Goal: Information Seeking & Learning: Learn about a topic

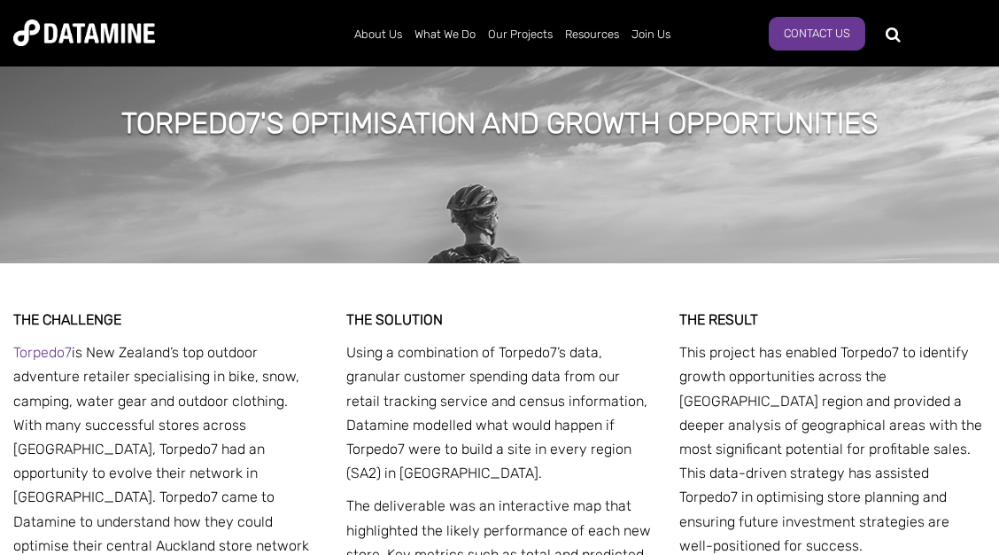
scroll to position [2775, 0]
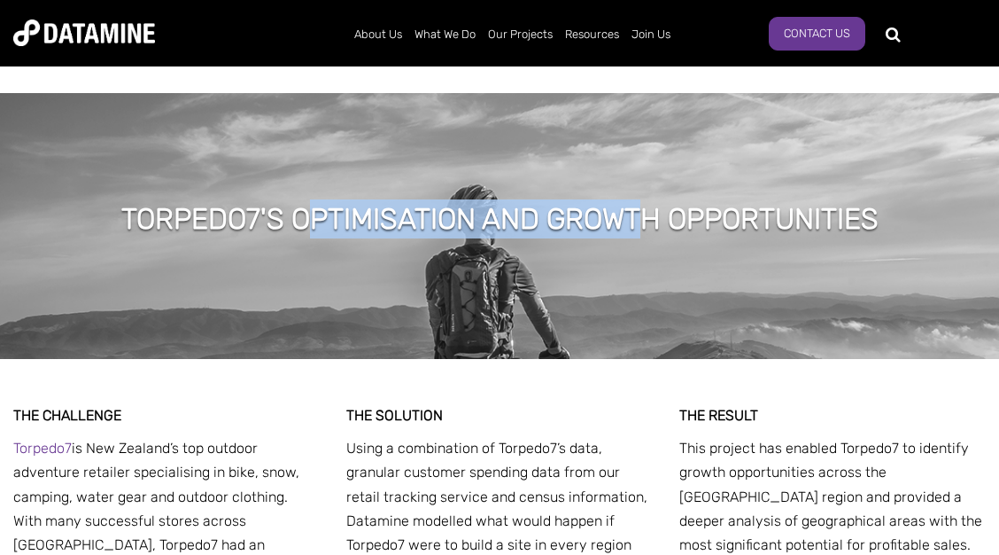
drag, startPoint x: 358, startPoint y: 196, endPoint x: 676, endPoint y: 203, distance: 318.1
click at [651, 206] on h1 "TORPEDO7'S OPTIMISATION AND GROWTH OPPORTUNITIES" at bounding box center [499, 218] width 757 height 39
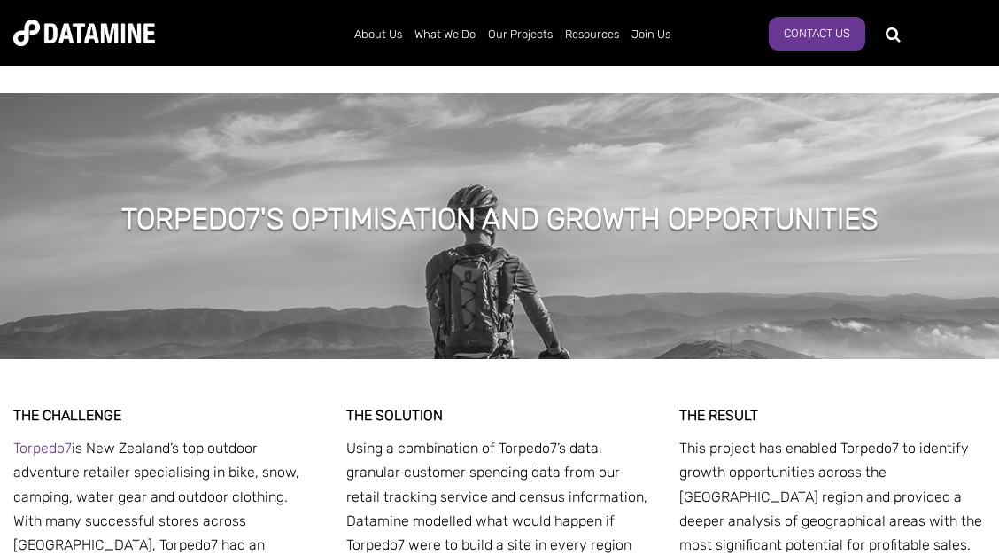
drag, startPoint x: 676, startPoint y: 203, endPoint x: 703, endPoint y: 194, distance: 28.0
click at [677, 203] on h1 "TORPEDO7'S OPTIMISATION AND GROWTH OPPORTUNITIES" at bounding box center [499, 218] width 757 height 39
drag, startPoint x: 858, startPoint y: 191, endPoint x: 890, endPoint y: 188, distance: 33.0
click at [858, 199] on h1 "TORPEDO7'S OPTIMISATION AND GROWTH OPPORTUNITIES" at bounding box center [499, 218] width 757 height 39
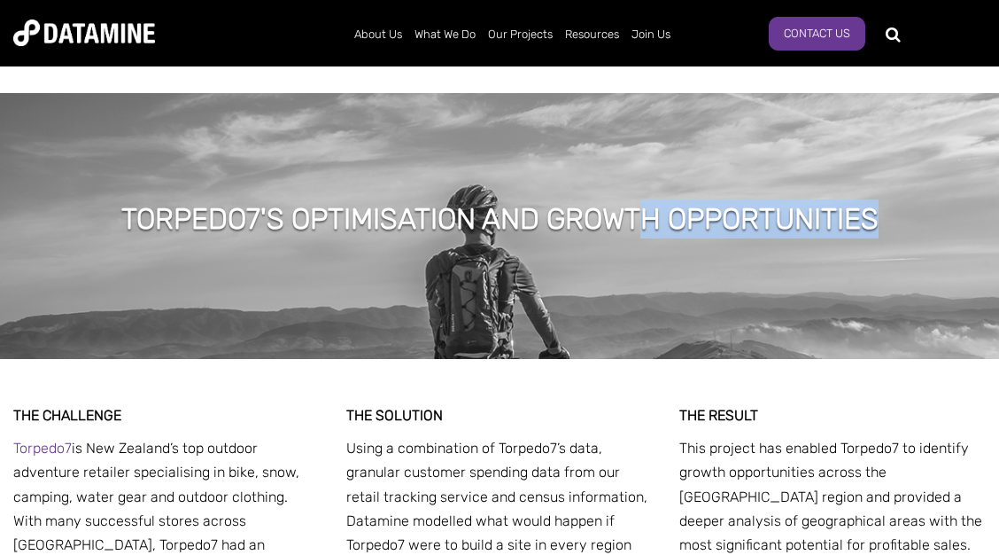
drag, startPoint x: 897, startPoint y: 189, endPoint x: 532, endPoint y: 181, distance: 365.1
click at [607, 199] on div "TORPEDO7'S OPTIMISATION AND GROWTH OPPORTUNITIES" at bounding box center [500, 221] width 811 height 44
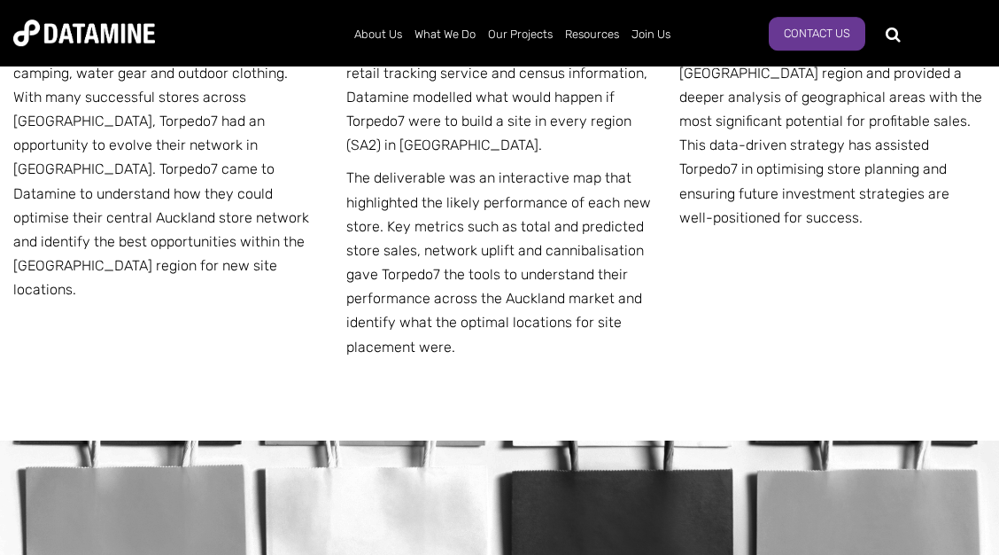
scroll to position [2966, 0]
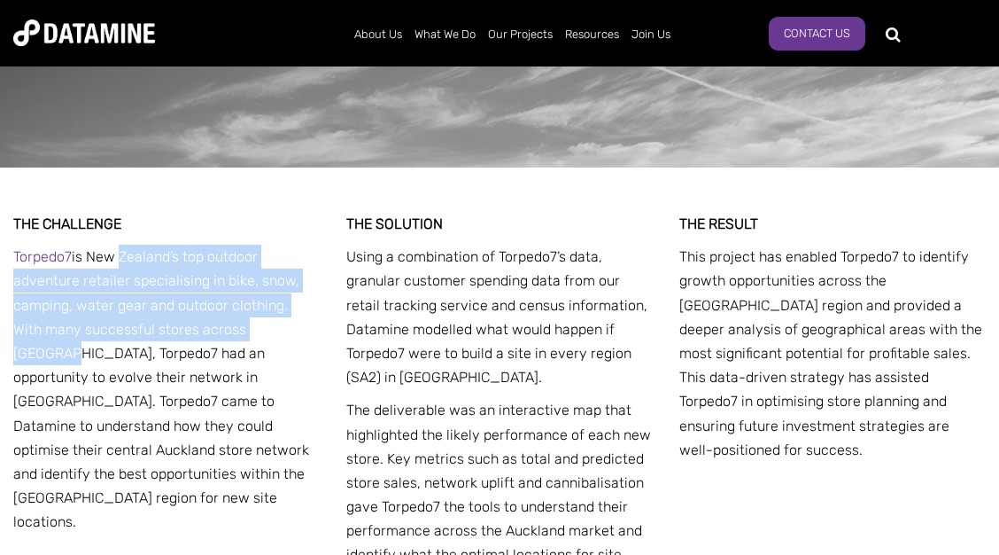
drag, startPoint x: 118, startPoint y: 238, endPoint x: 268, endPoint y: 309, distance: 165.6
click at [268, 309] on p "Torpedo7 is New Zealand’s top outdoor adventure retailer specialising in bike, …" at bounding box center [166, 389] width 307 height 289
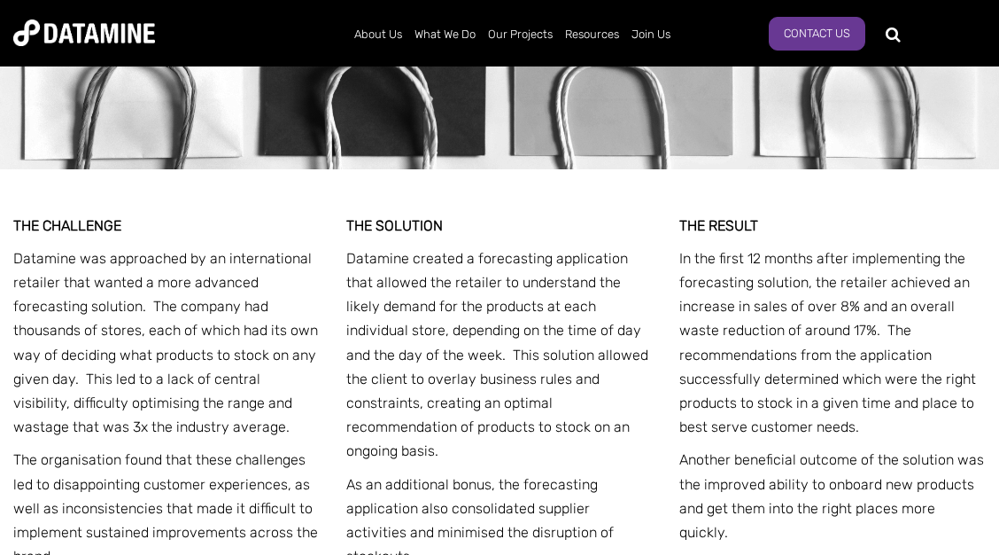
scroll to position [3827, 0]
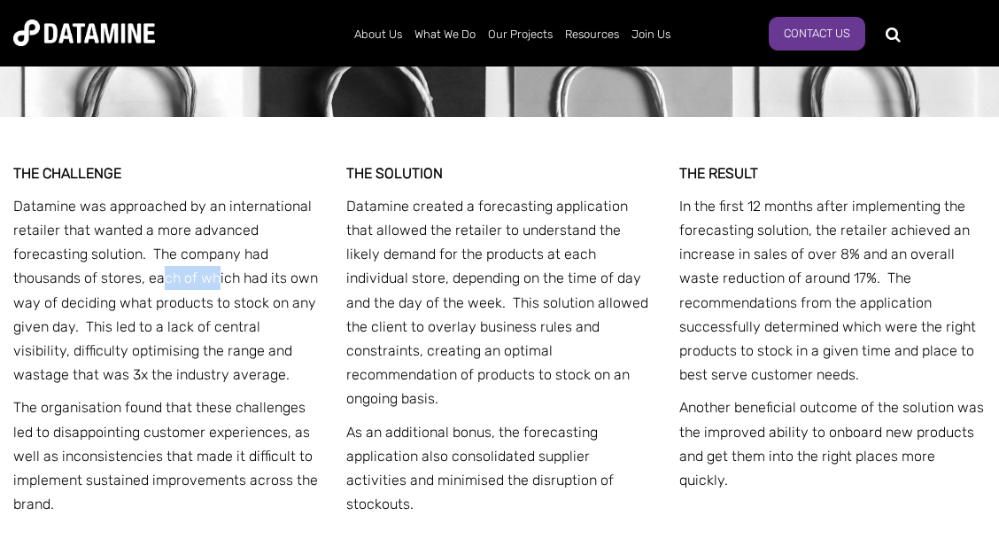
drag, startPoint x: 162, startPoint y: 268, endPoint x: 217, endPoint y: 268, distance: 54.9
click at [217, 268] on p "Datamine was approached by an international retailer that wanted a more advance…" at bounding box center [166, 290] width 307 height 193
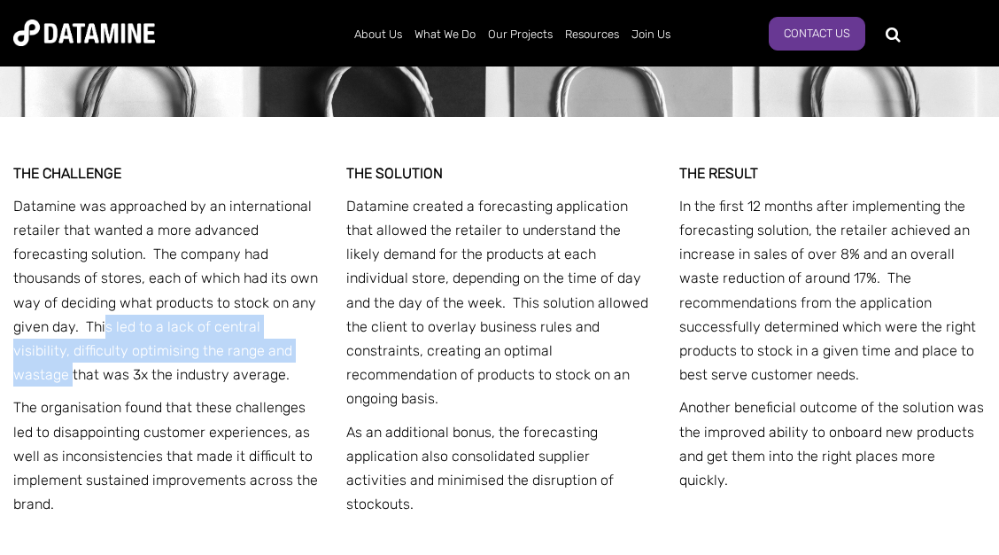
drag, startPoint x: 144, startPoint y: 323, endPoint x: 295, endPoint y: 338, distance: 152.2
click at [295, 338] on p "Datamine was approached by an international retailer that wanted a more advance…" at bounding box center [166, 290] width 307 height 193
click at [267, 315] on p "Datamine was approached by an international retailer that wanted a more advance…" at bounding box center [166, 290] width 307 height 193
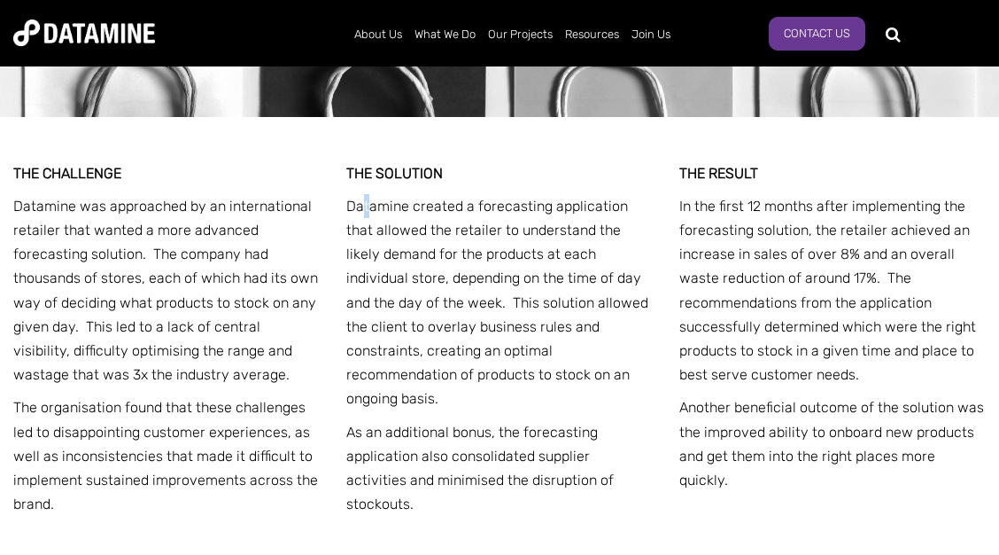
click at [361, 194] on p "Datamine created a forecasting application that allowed the retailer to underst…" at bounding box center [499, 302] width 307 height 217
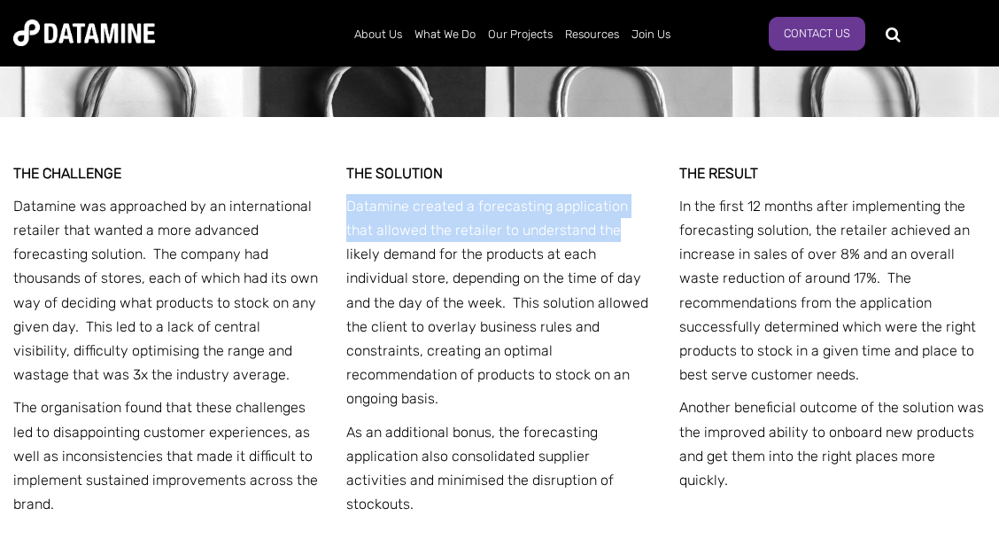
drag, startPoint x: 351, startPoint y: 189, endPoint x: 583, endPoint y: 205, distance: 232.7
click at [583, 205] on p "Datamine created a forecasting application that allowed the retailer to underst…" at bounding box center [499, 302] width 307 height 217
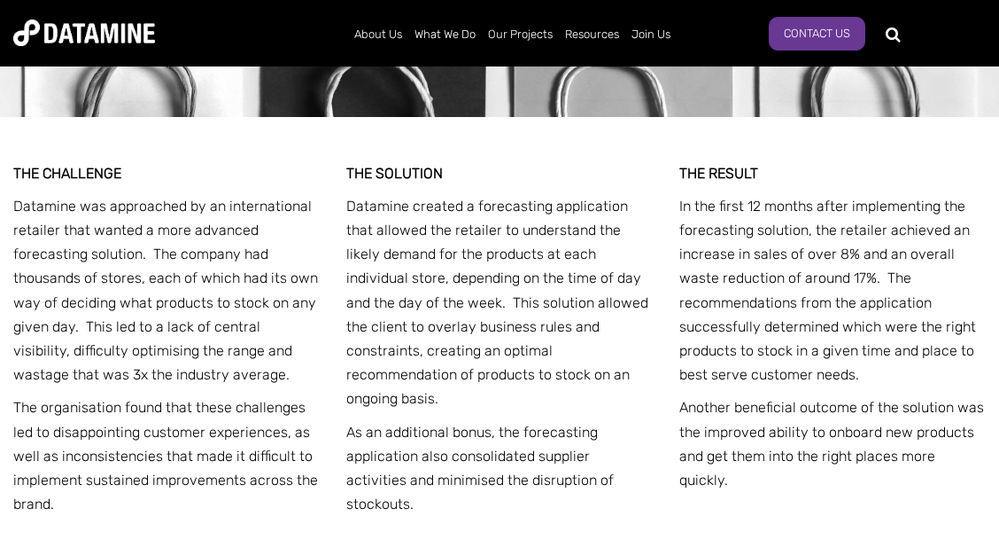
click at [746, 194] on p "In the first 12 months after implementing the forecasting solution, the retaile…" at bounding box center [832, 290] width 307 height 193
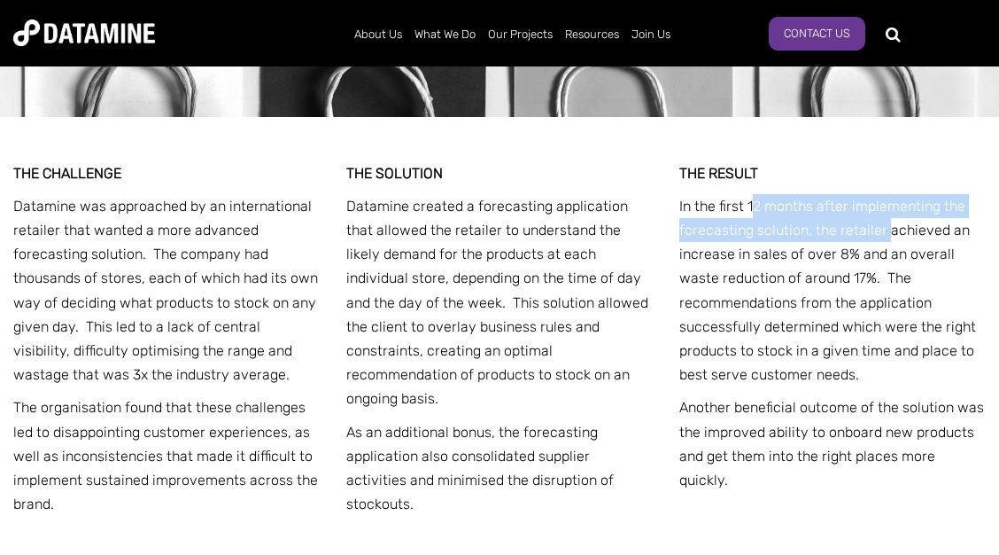
drag, startPoint x: 755, startPoint y: 187, endPoint x: 886, endPoint y: 200, distance: 131.8
click at [886, 200] on p "In the first 12 months after implementing the forecasting solution, the retaile…" at bounding box center [832, 290] width 307 height 193
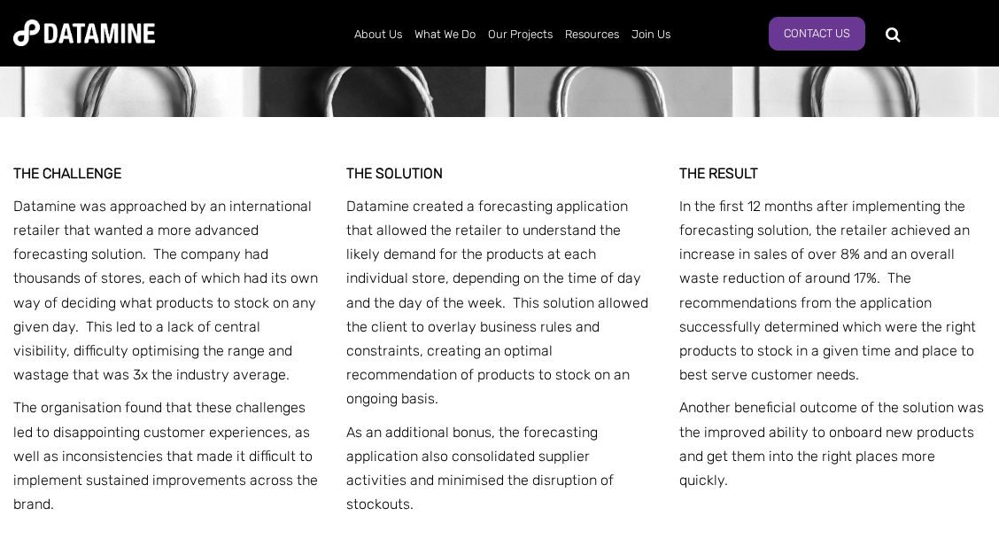
click at [886, 200] on p "In the first 12 months after implementing the forecasting solution, the retaile…" at bounding box center [832, 290] width 307 height 193
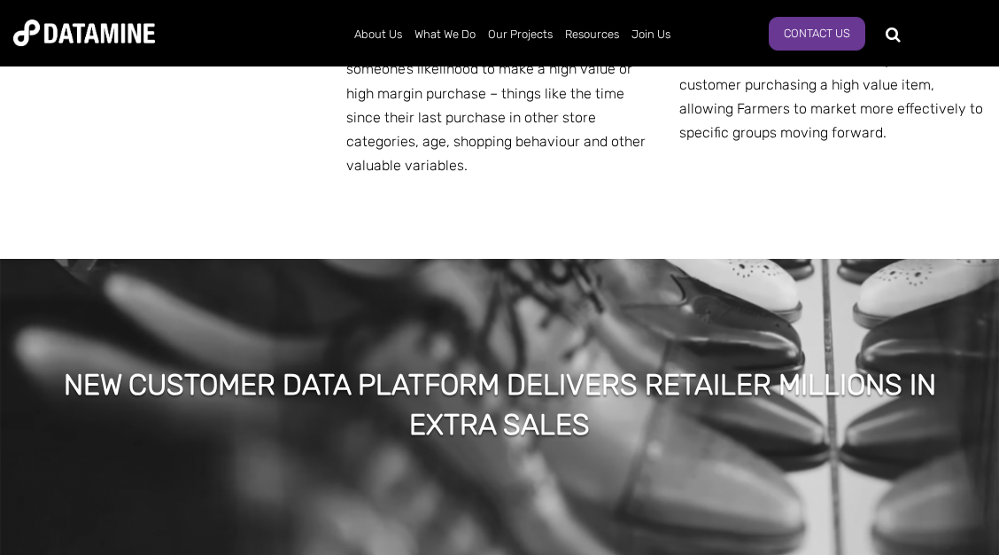
scroll to position [5167, 0]
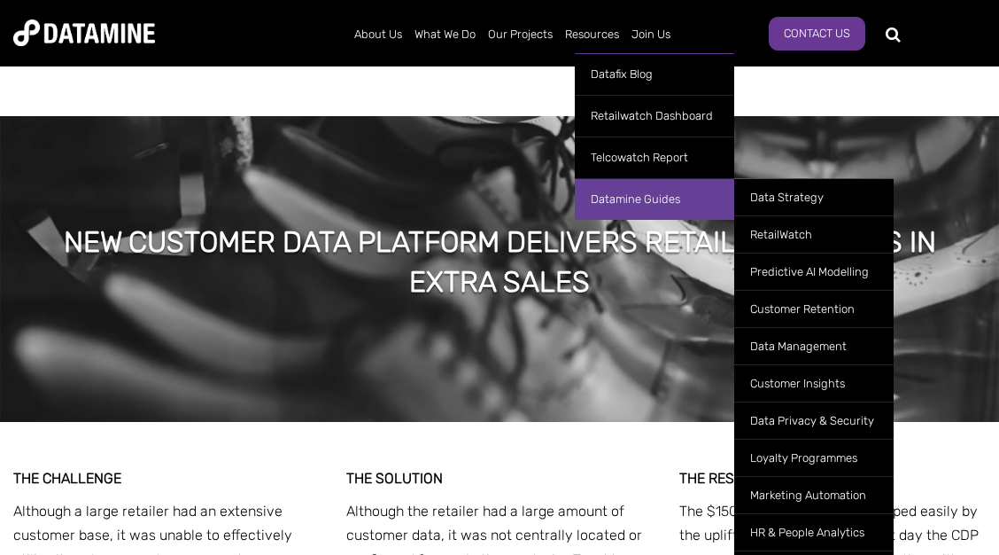
click at [656, 198] on link "Datamine Guides" at bounding box center [654, 199] width 159 height 42
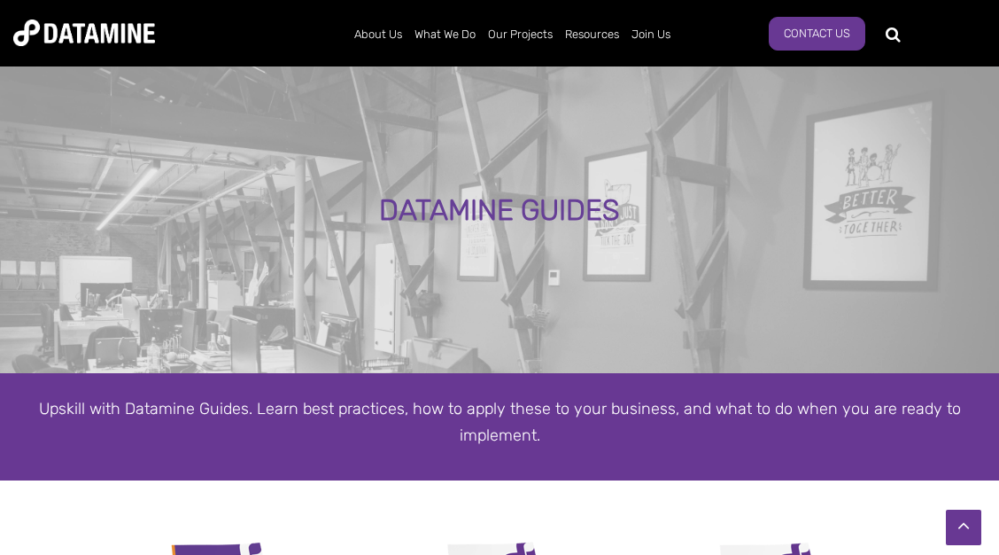
scroll to position [383, 0]
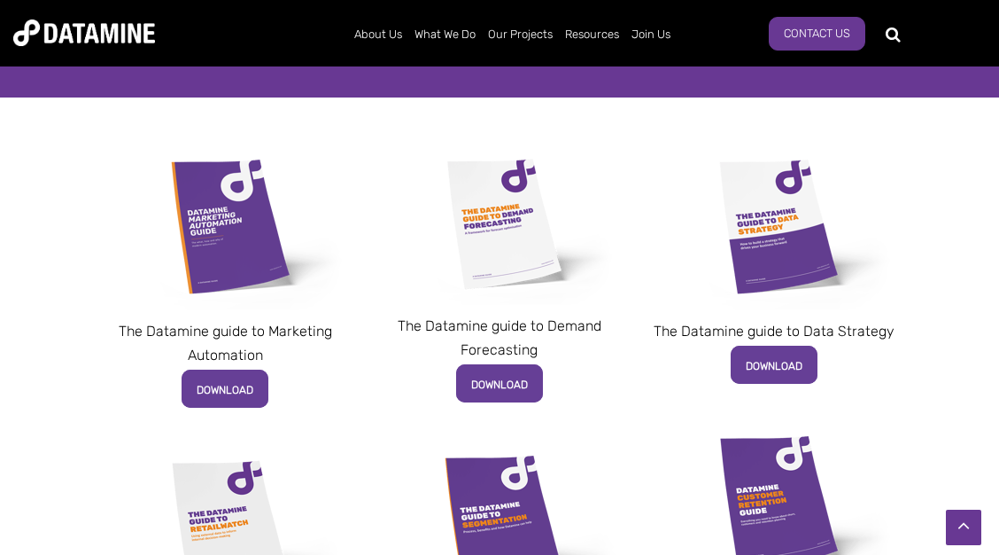
click at [524, 217] on img at bounding box center [499, 223] width 245 height 163
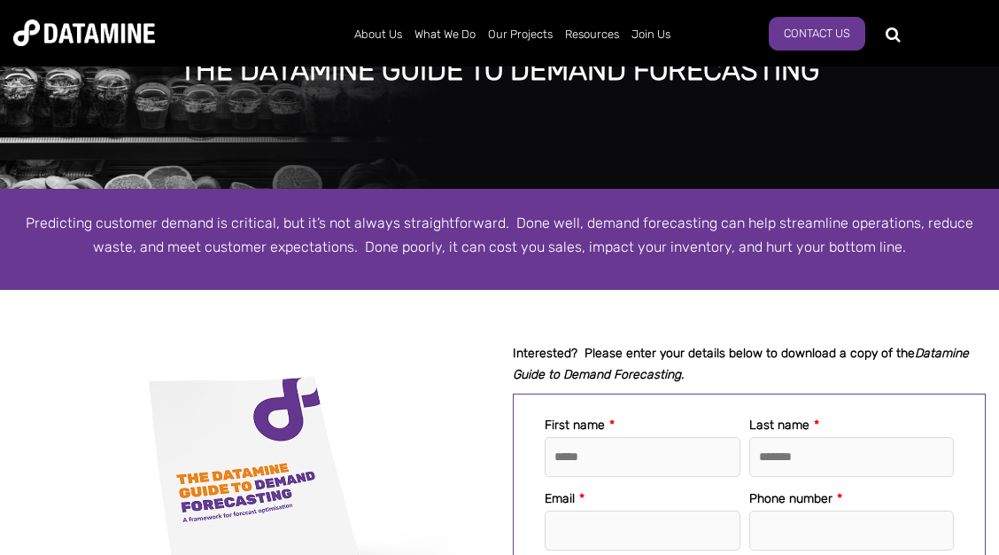
click at [537, 218] on p "Predicting customer demand is critical, but it’s not always straightforward. Do…" at bounding box center [499, 235] width 973 height 48
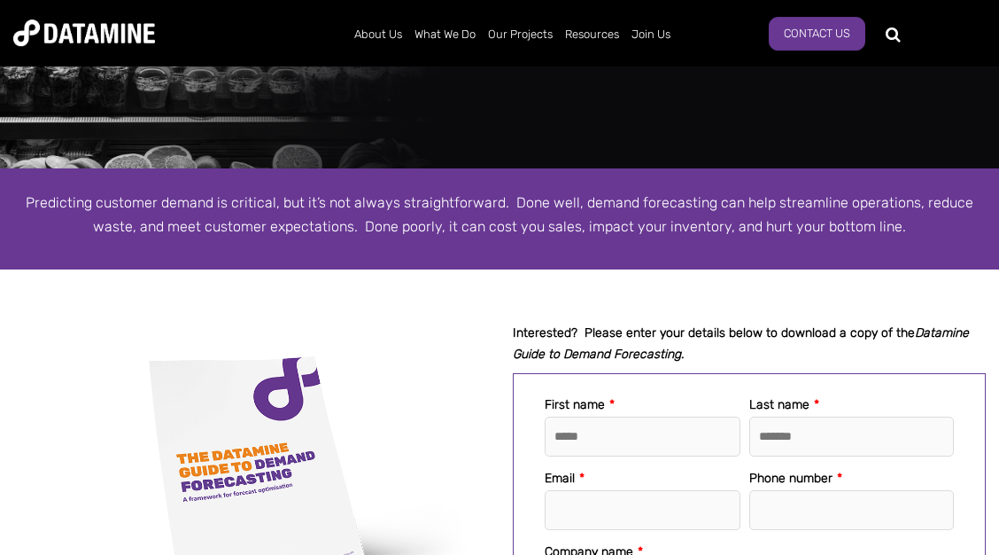
scroll to position [574, 0]
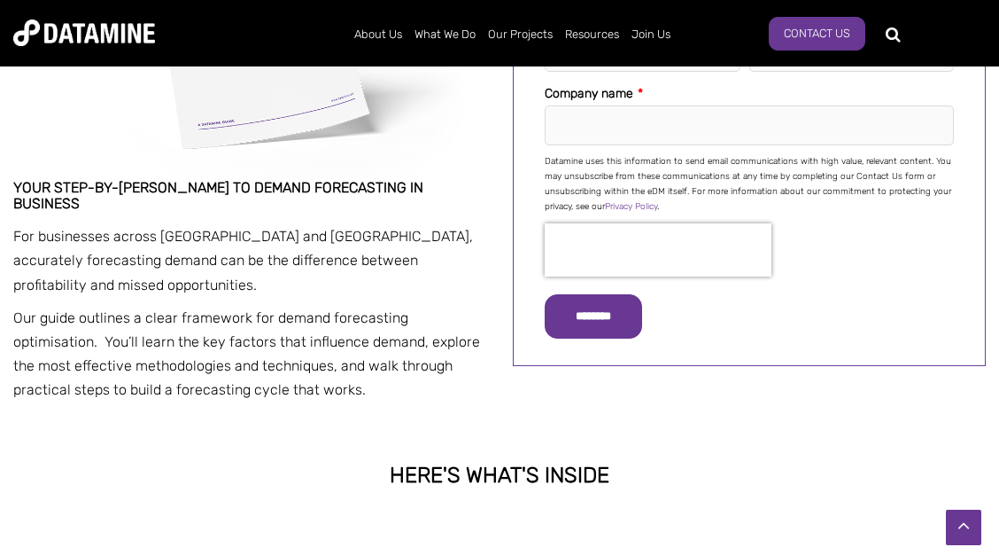
click at [159, 208] on div "Your step-by-[PERSON_NAME] to demand forecasting in business For businesses acr…" at bounding box center [249, 291] width 473 height 222
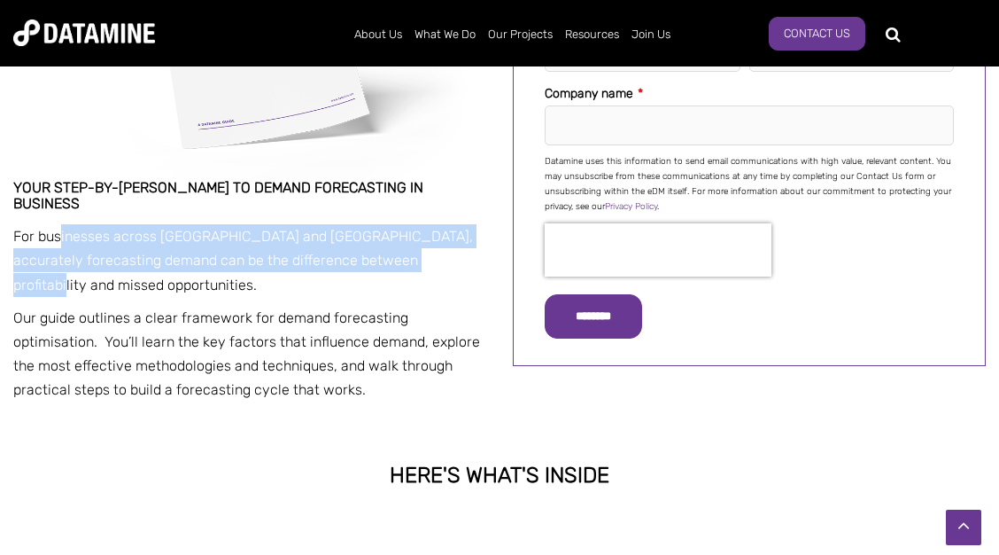
drag, startPoint x: 89, startPoint y: 230, endPoint x: 413, endPoint y: 241, distance: 324.4
click at [413, 241] on p "For businesses across [GEOGRAPHIC_DATA] and [GEOGRAPHIC_DATA], accurately forec…" at bounding box center [249, 260] width 473 height 73
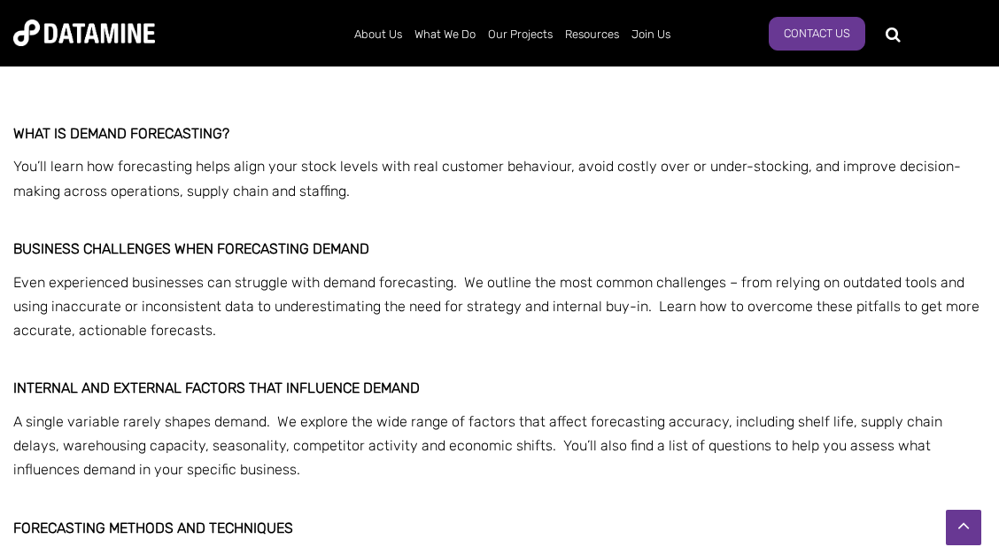
scroll to position [1052, 0]
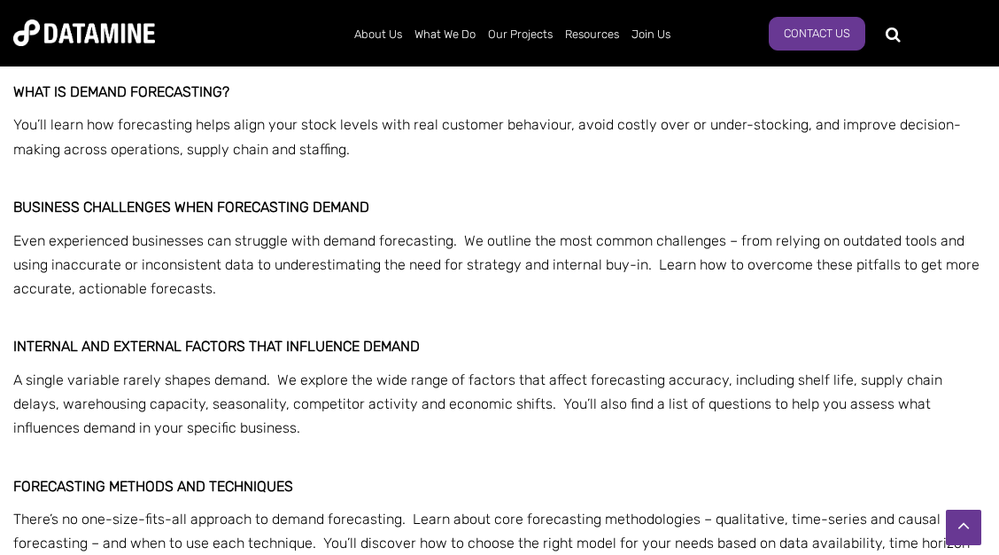
click at [167, 198] on span "Business challenges when forecasting demand" at bounding box center [191, 206] width 356 height 17
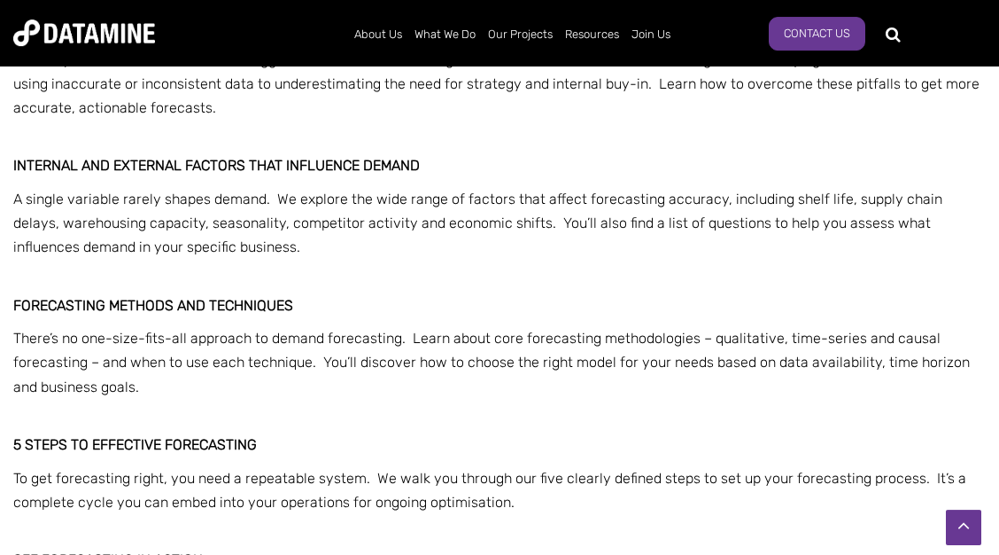
scroll to position [1339, 0]
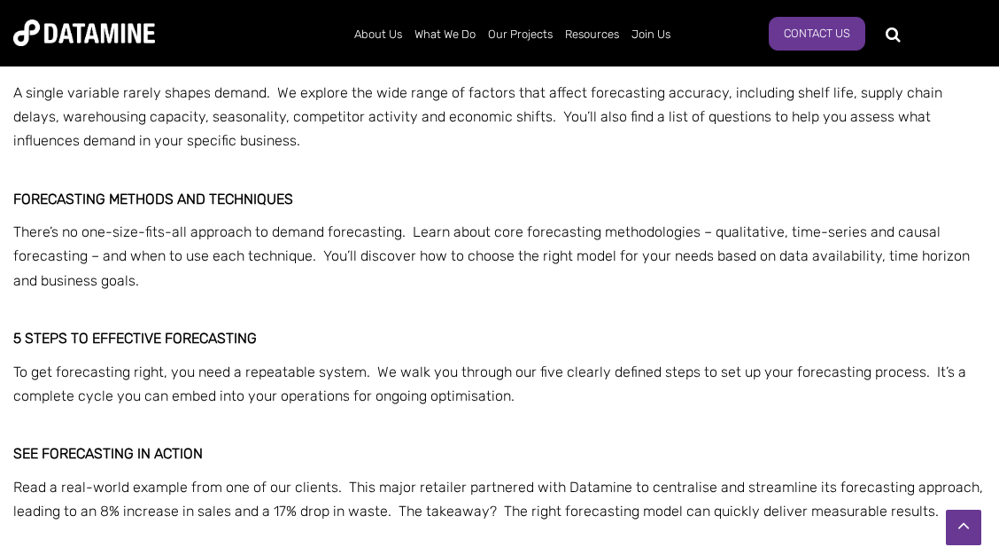
click at [167, 190] on span "Forecasting methods and techniques" at bounding box center [153, 198] width 280 height 17
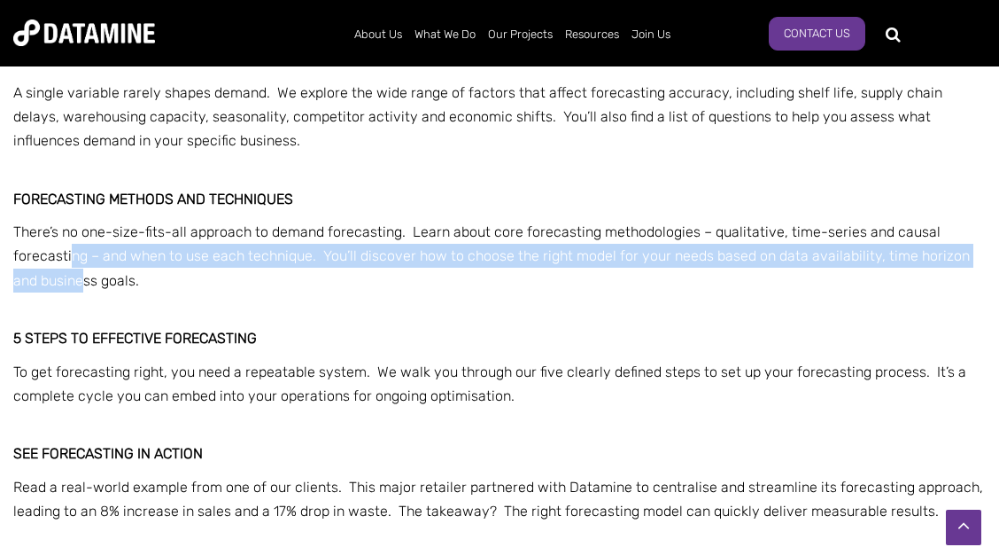
click at [85, 256] on p "There’s no one-size-fits-all approach to demand forecasting. Learn about core f…" at bounding box center [499, 256] width 973 height 73
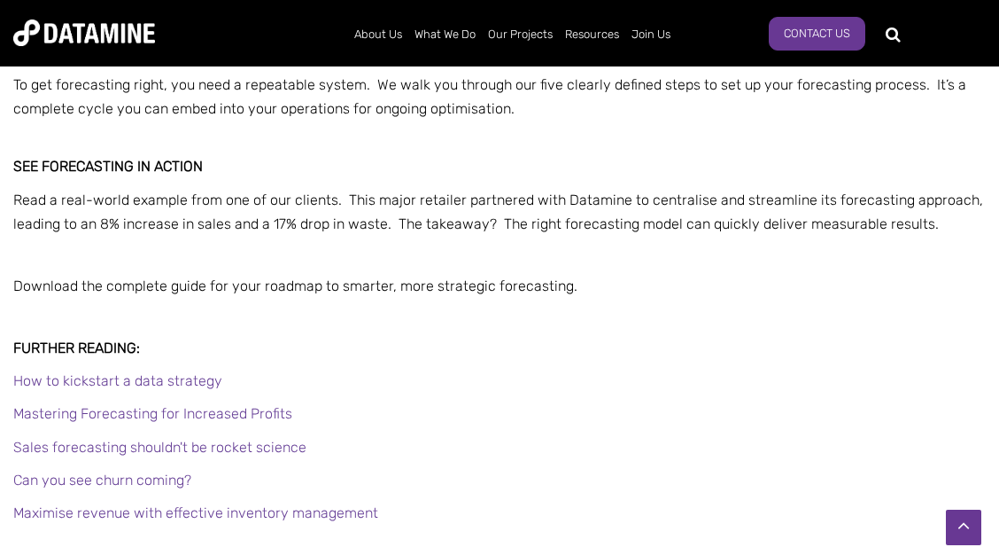
click at [144, 136] on div "What is demand forecasting? You’ll learn how forecasting helps align your stock…" at bounding box center [499, 53] width 973 height 1087
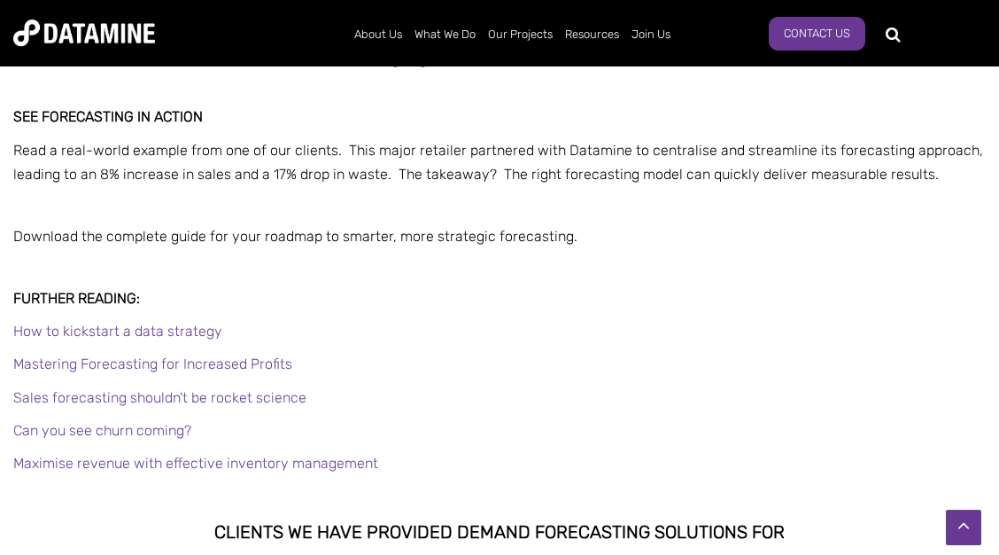
scroll to position [1722, 0]
